Goal: Task Accomplishment & Management: Use online tool/utility

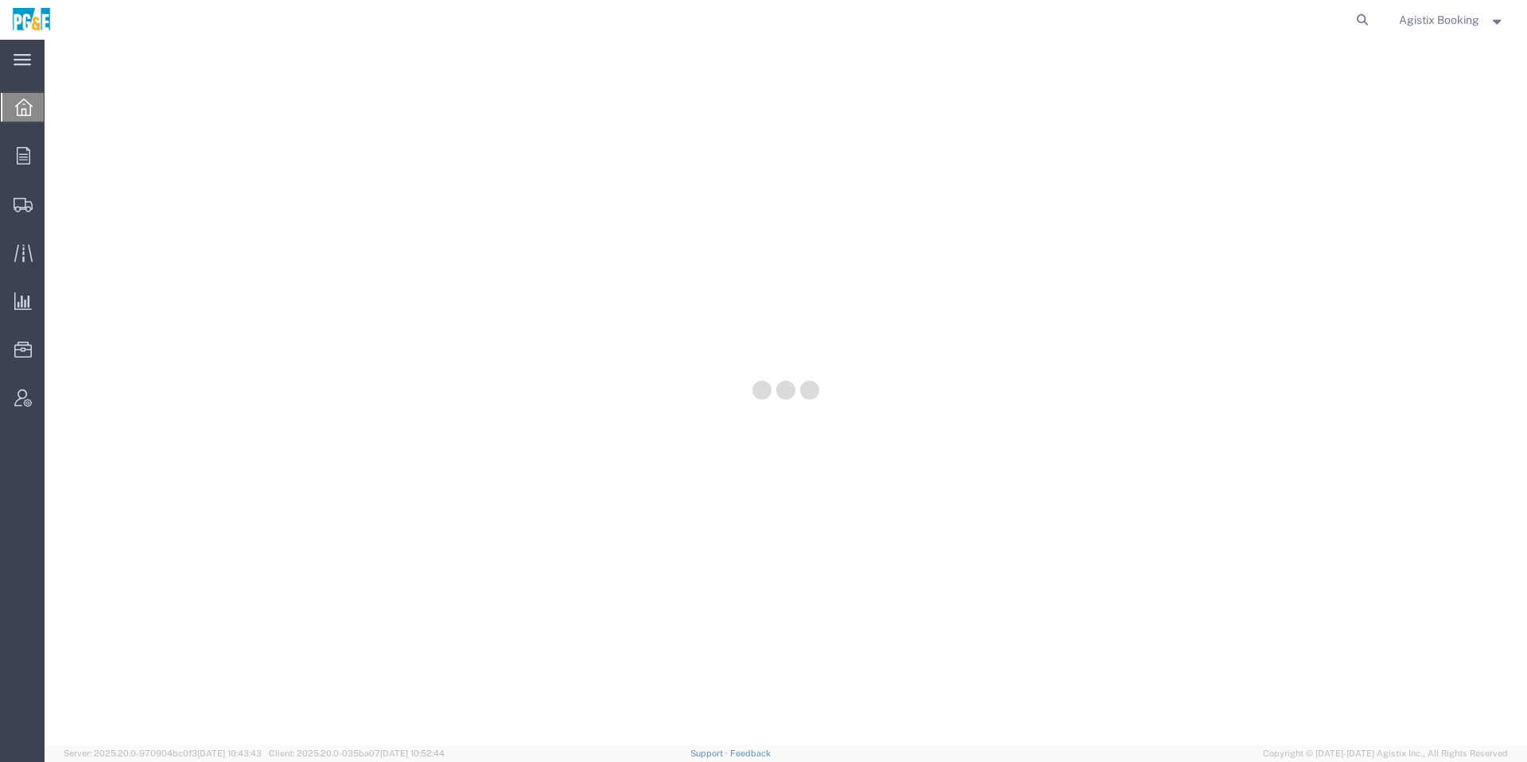
click at [1429, 23] on span "Agistix Booking" at bounding box center [1439, 19] width 80 height 17
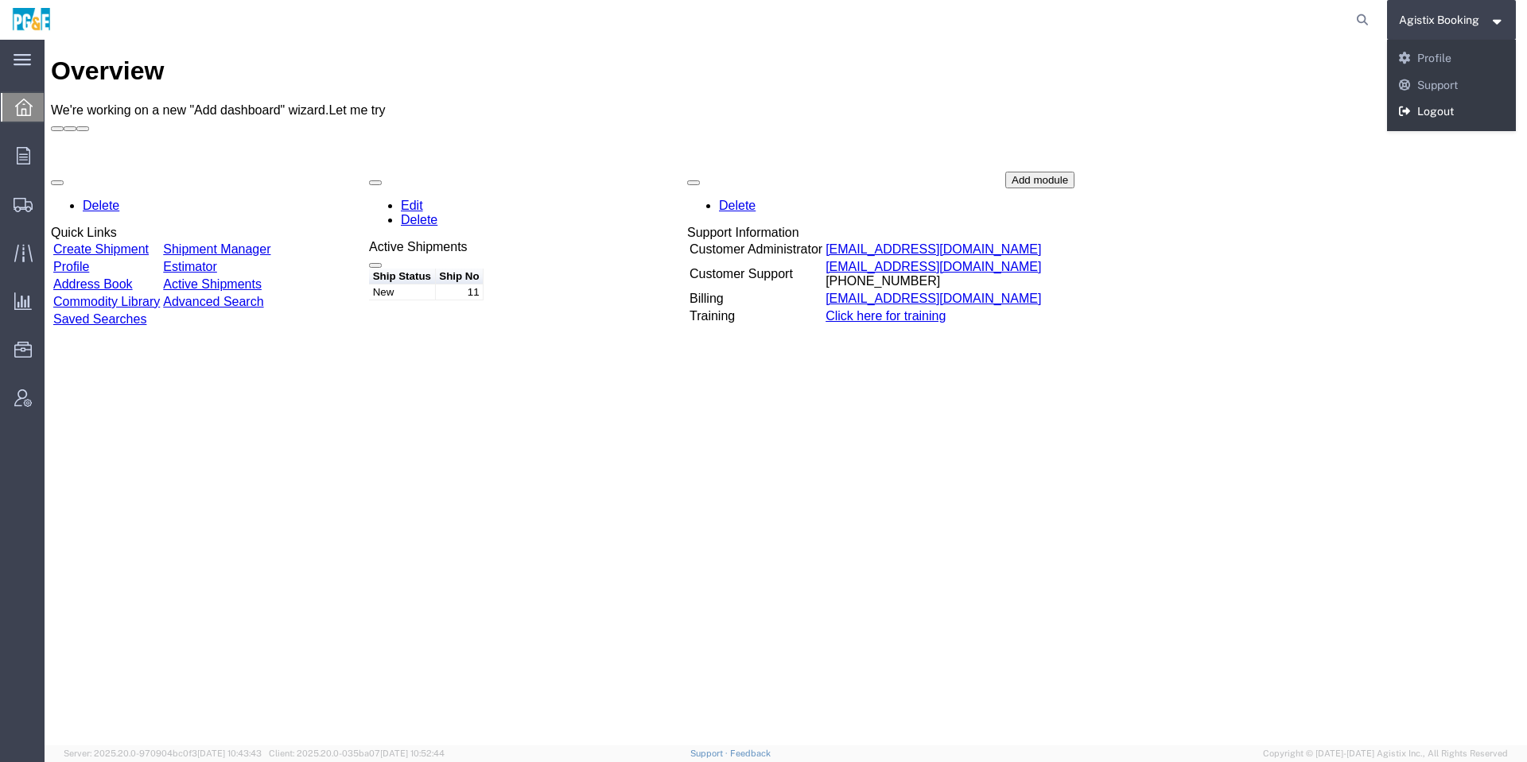
click at [1435, 117] on link "Logout" at bounding box center [1452, 112] width 130 height 27
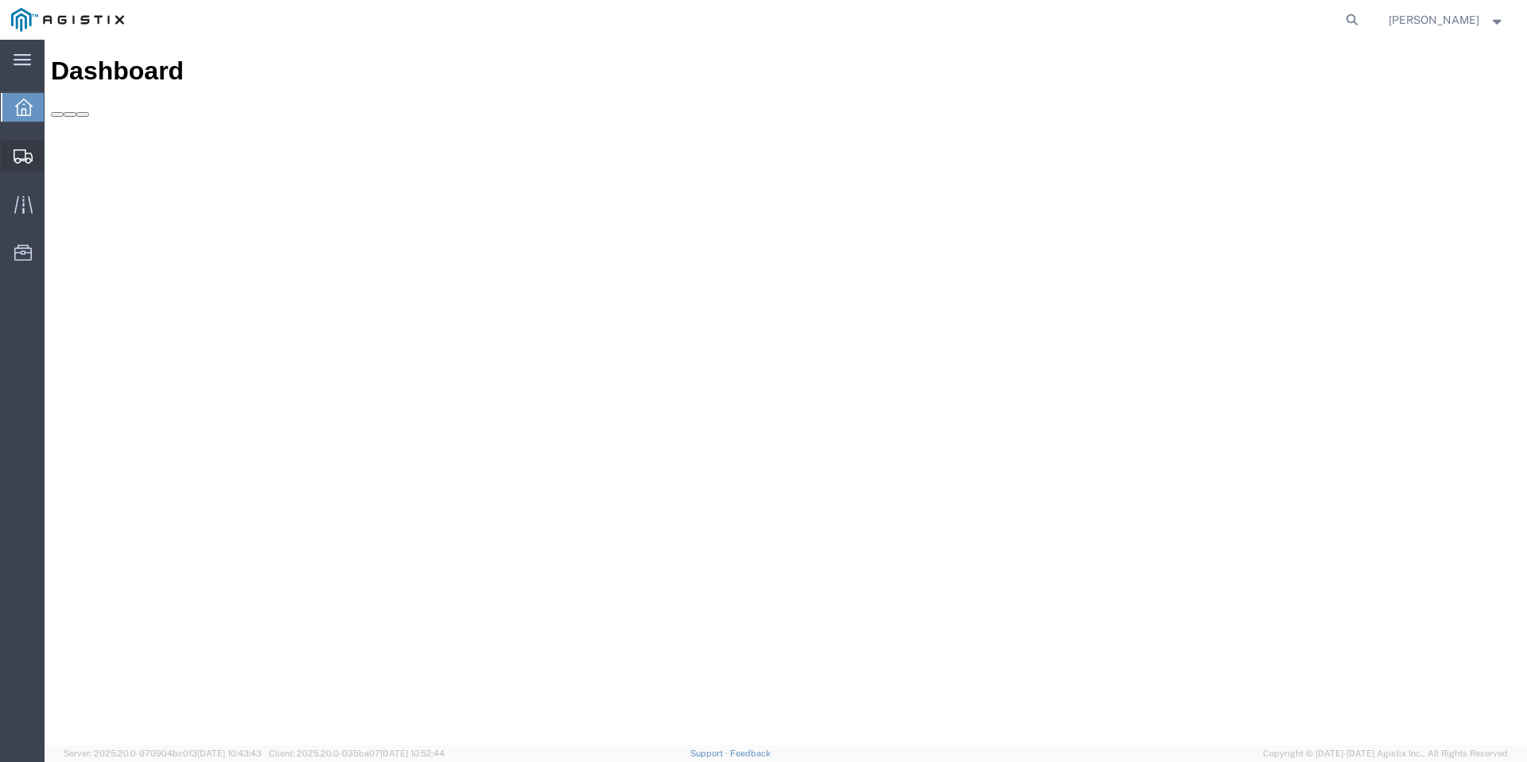
click at [33, 162] on div at bounding box center [23, 156] width 45 height 32
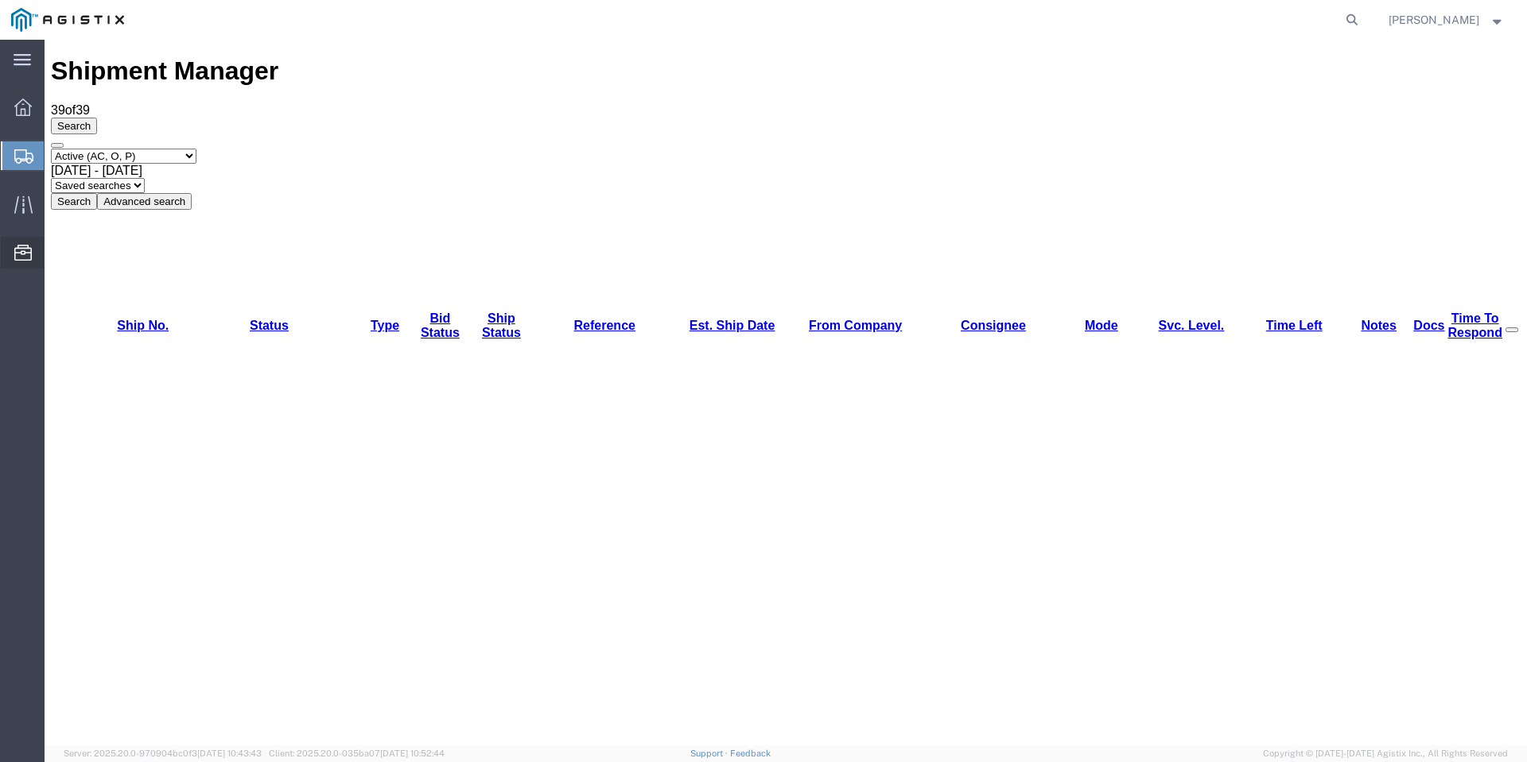
click at [26, 251] on icon at bounding box center [22, 253] width 17 height 16
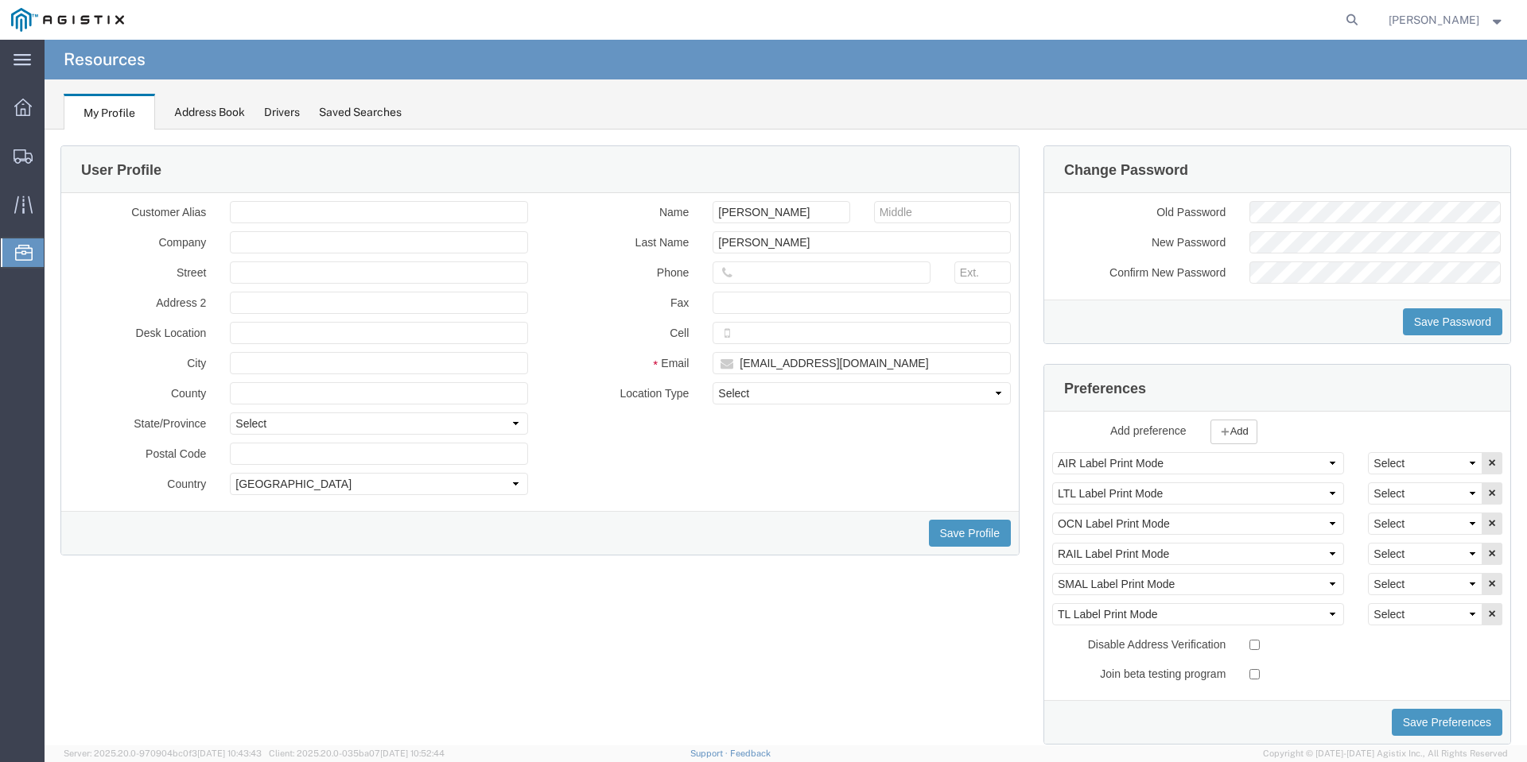
click at [225, 107] on div "Address Book" at bounding box center [209, 112] width 71 height 17
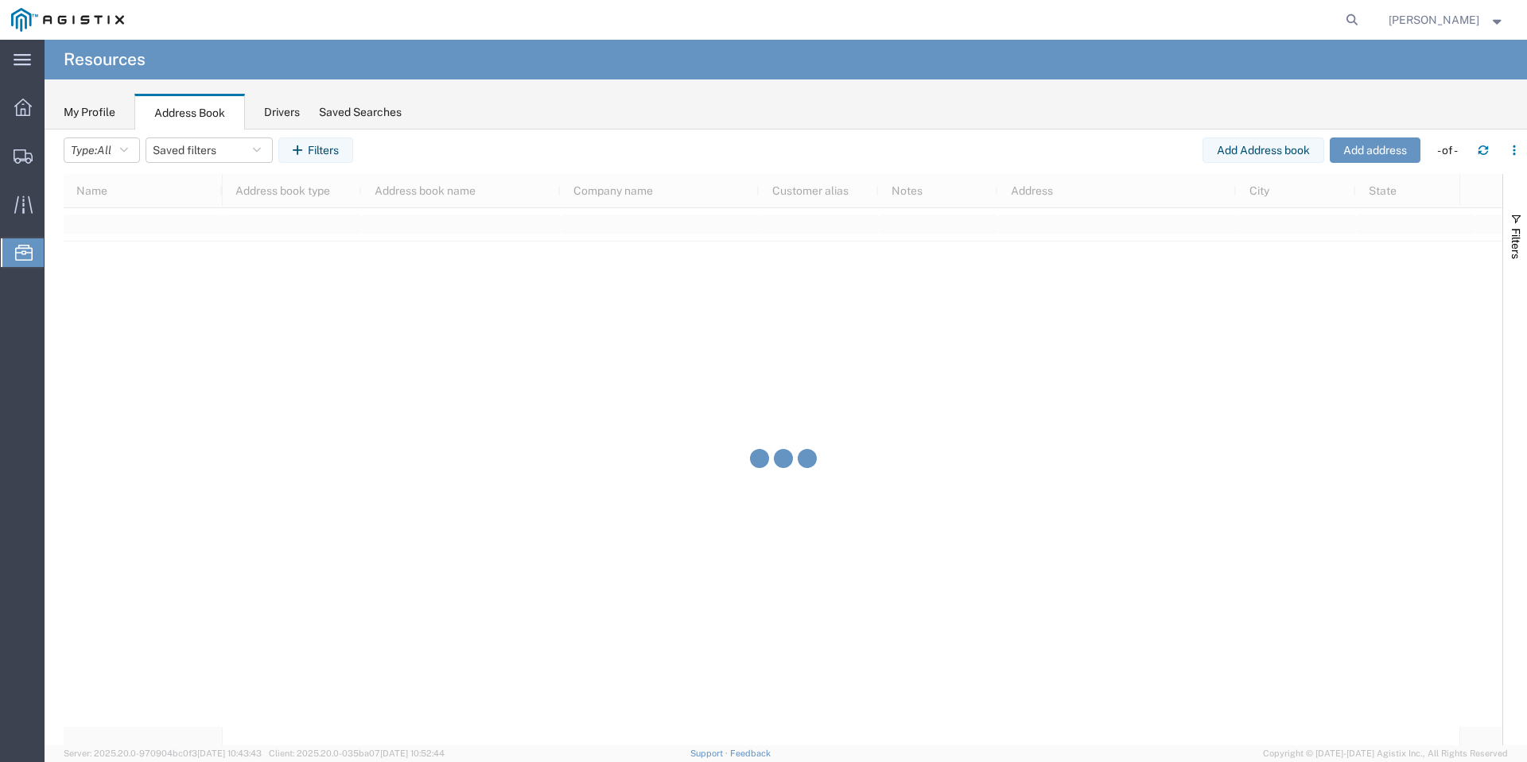
click at [288, 109] on div "Drivers" at bounding box center [282, 112] width 36 height 17
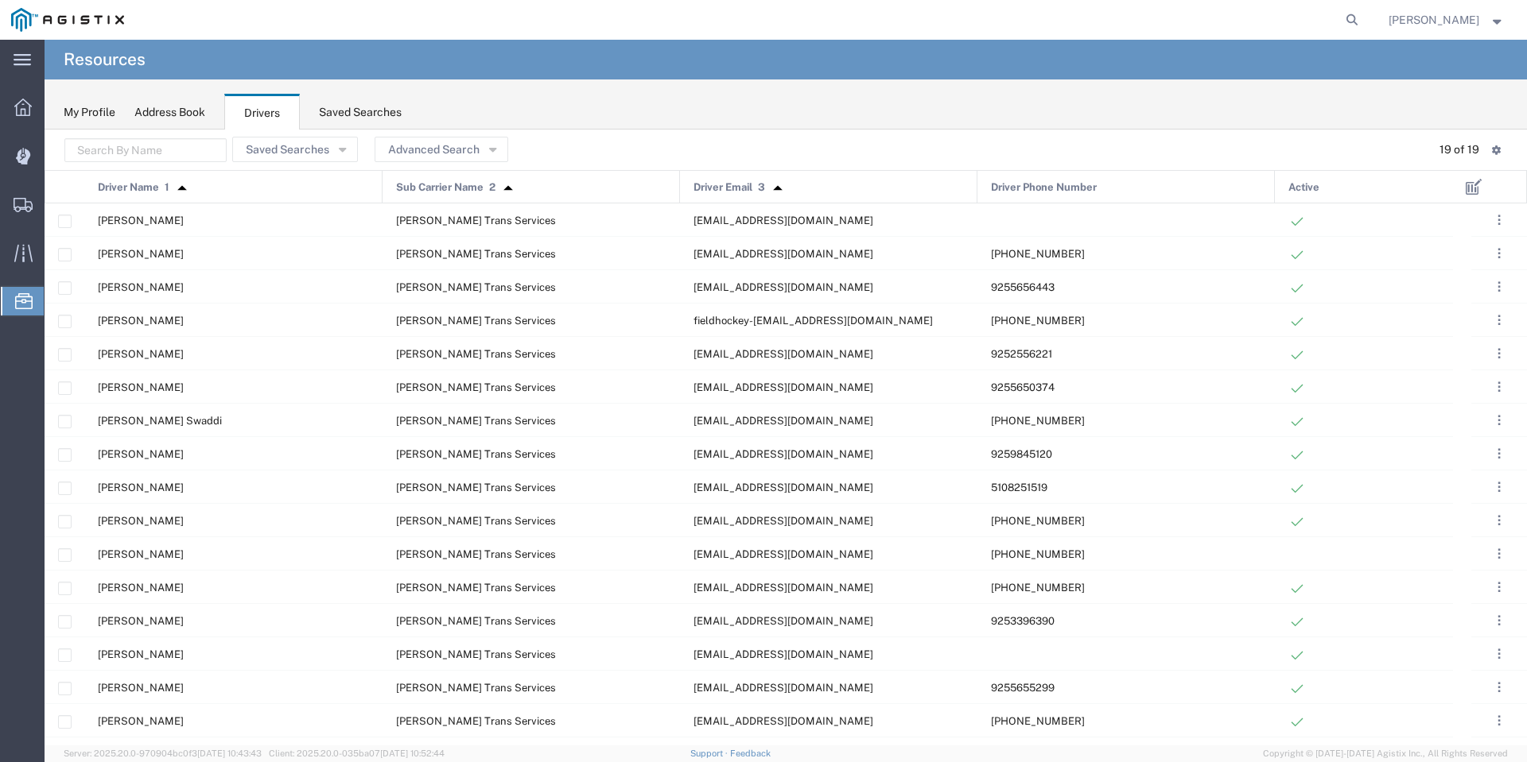
click at [36, 173] on ul "Dashboard Dispatch Manager Shipments Create Shipment Simple Shipment Shipment M…" at bounding box center [22, 212] width 45 height 242
click at [10, 150] on div at bounding box center [23, 156] width 45 height 32
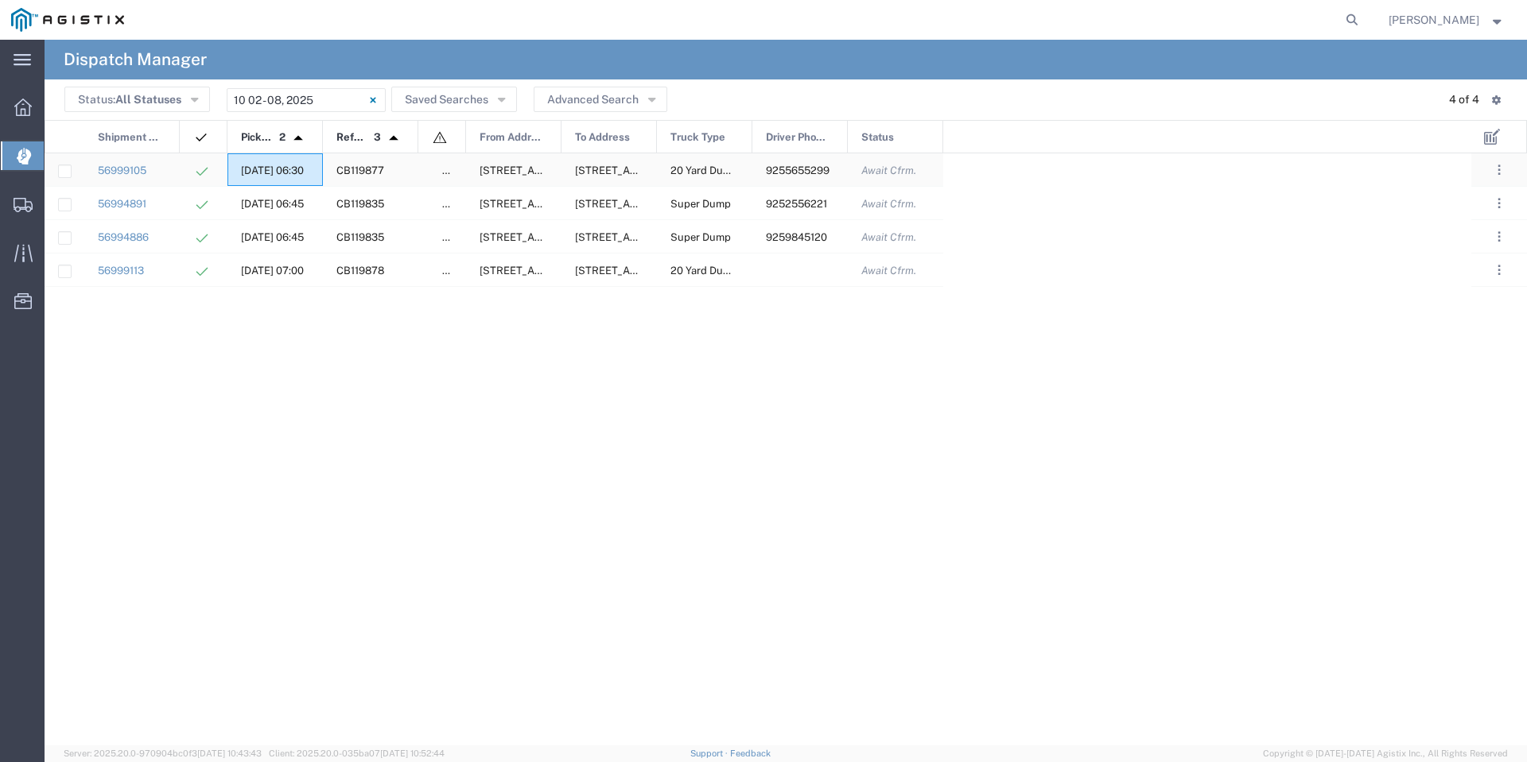
click at [283, 161] on div "[DATE] 06:30" at bounding box center [274, 169] width 95 height 33
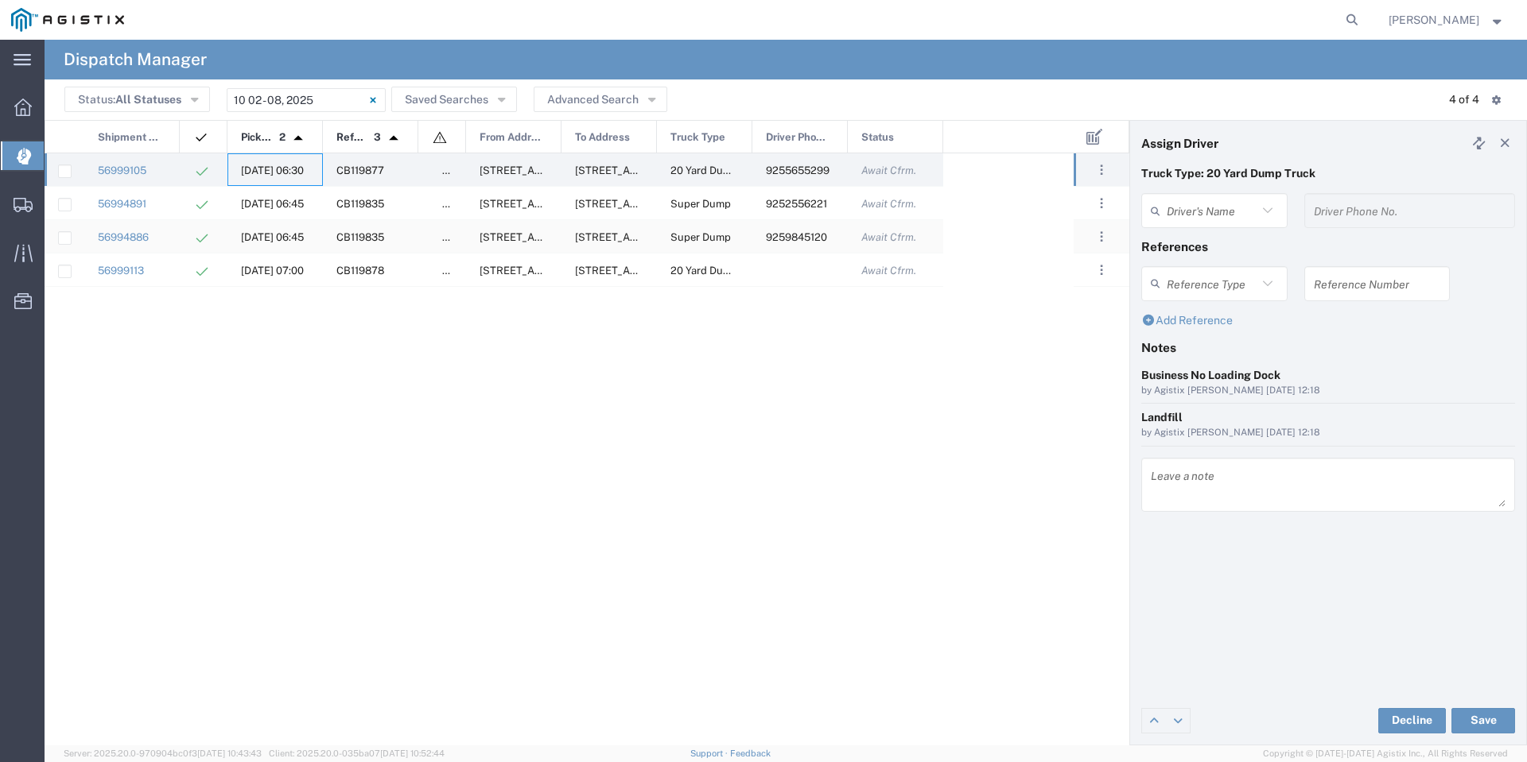
type input "[PERSON_NAME]"
type input "9255655299"
click at [295, 211] on div "[DATE] 06:45" at bounding box center [274, 203] width 95 height 33
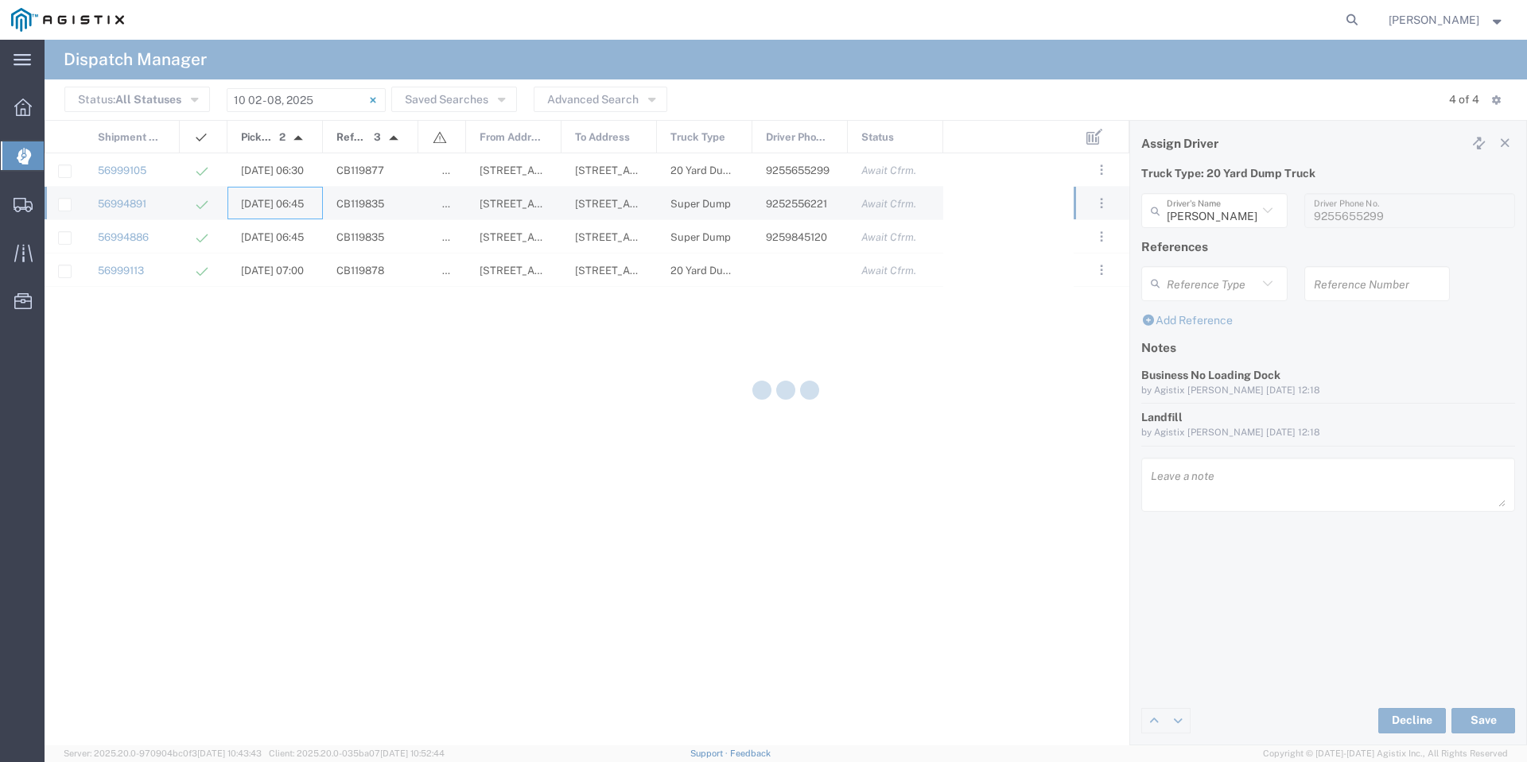
type input "[PERSON_NAME]"
type input "9252556221"
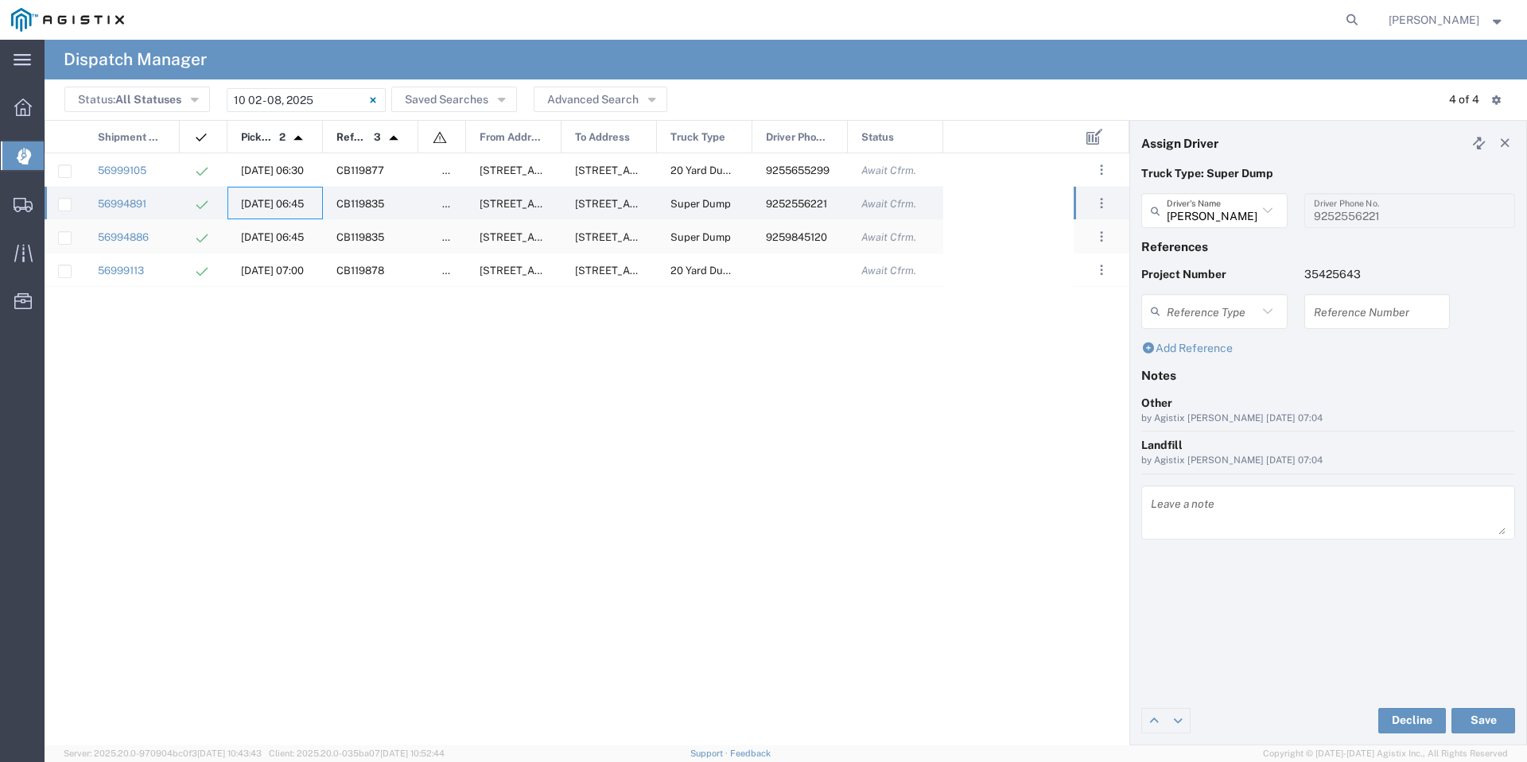
click at [285, 242] on span "[DATE] 06:45" at bounding box center [272, 237] width 63 height 12
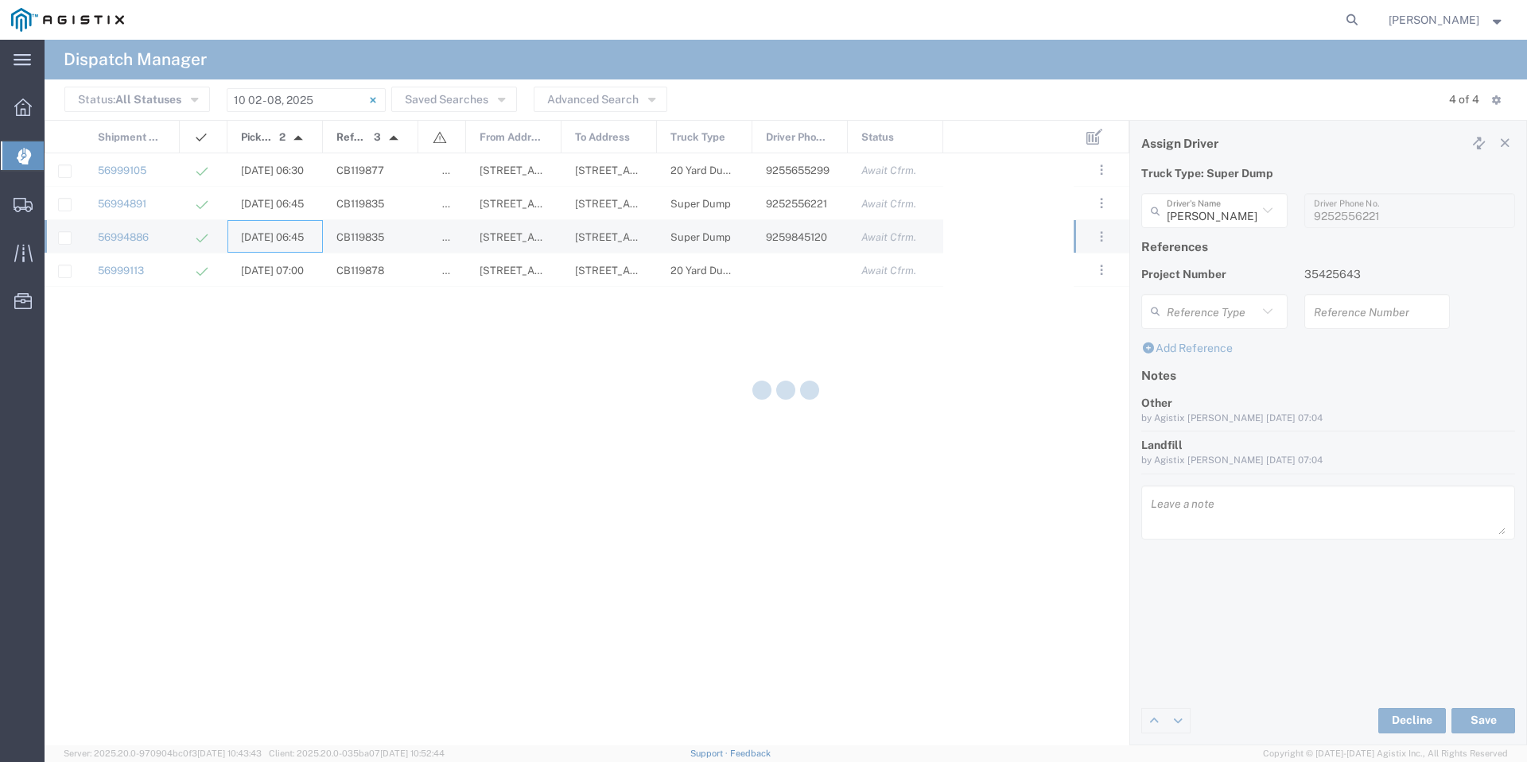
type input "[PERSON_NAME]"
type input "9259845120"
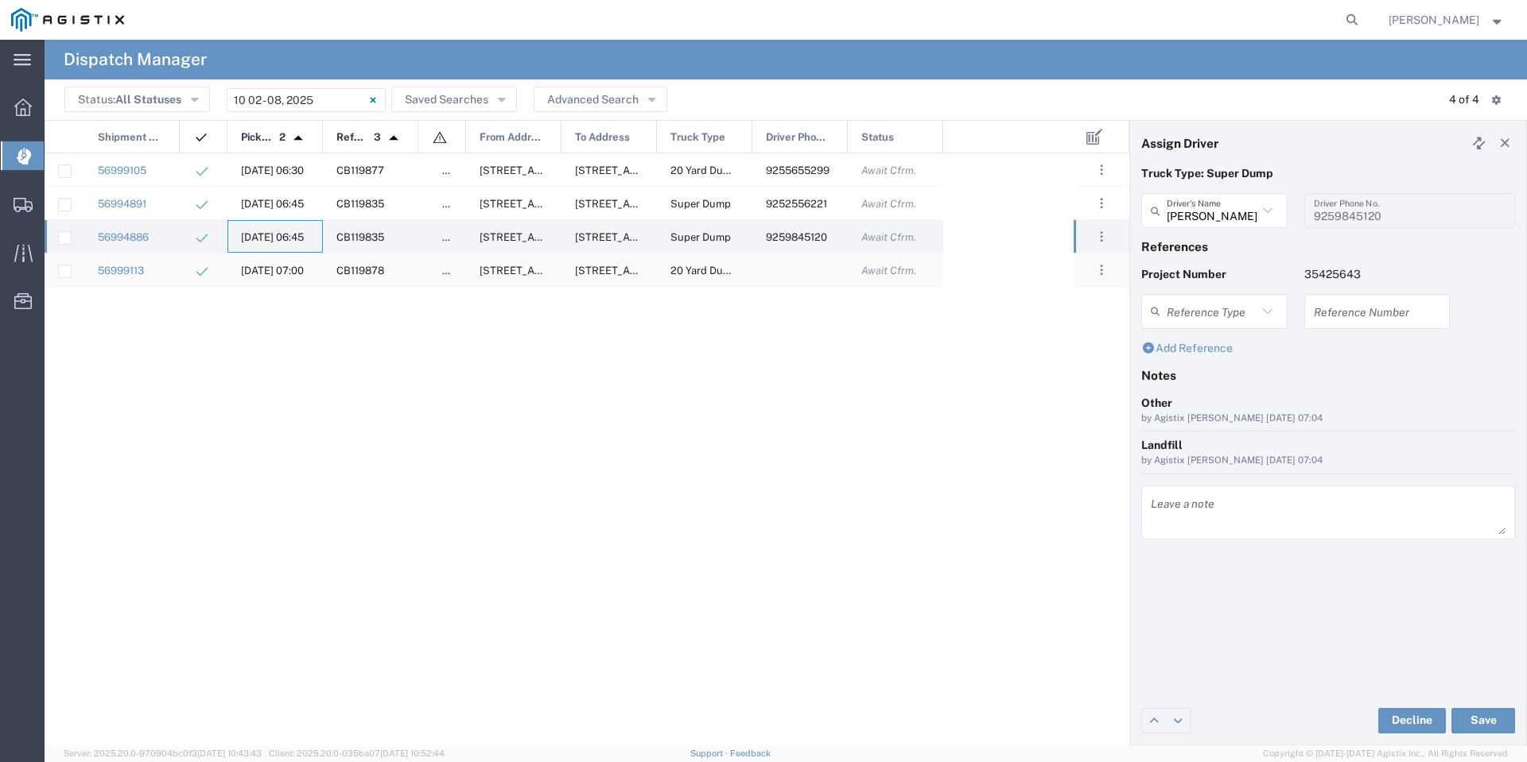
click at [285, 274] on span "[DATE] 07:00" at bounding box center [272, 271] width 63 height 12
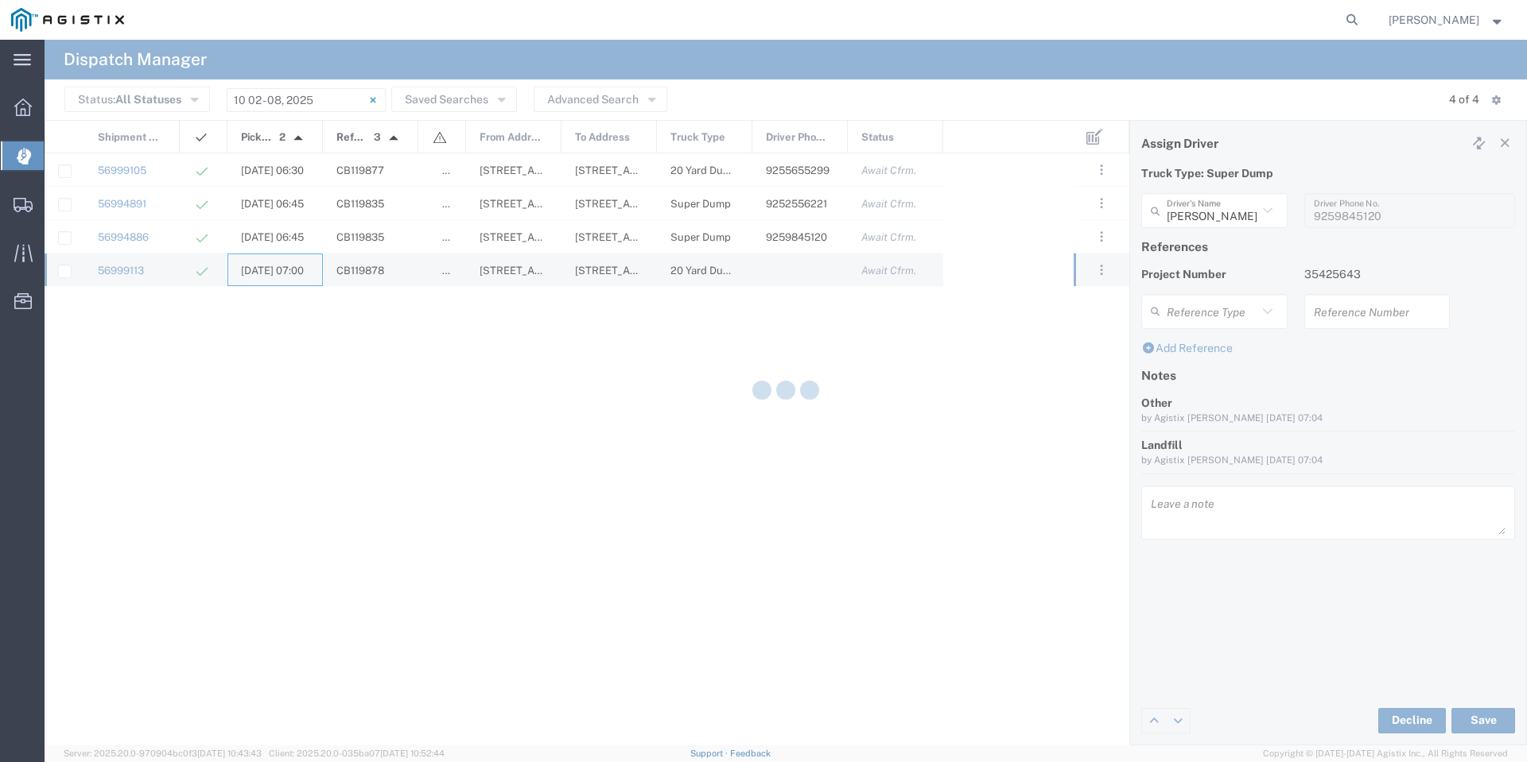
type input "[PERSON_NAME]"
